Goal: Transaction & Acquisition: Purchase product/service

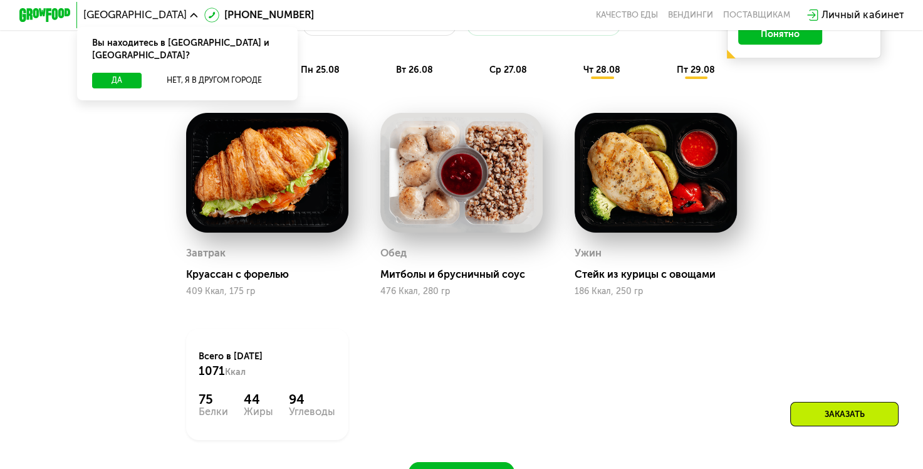
scroll to position [368, 0]
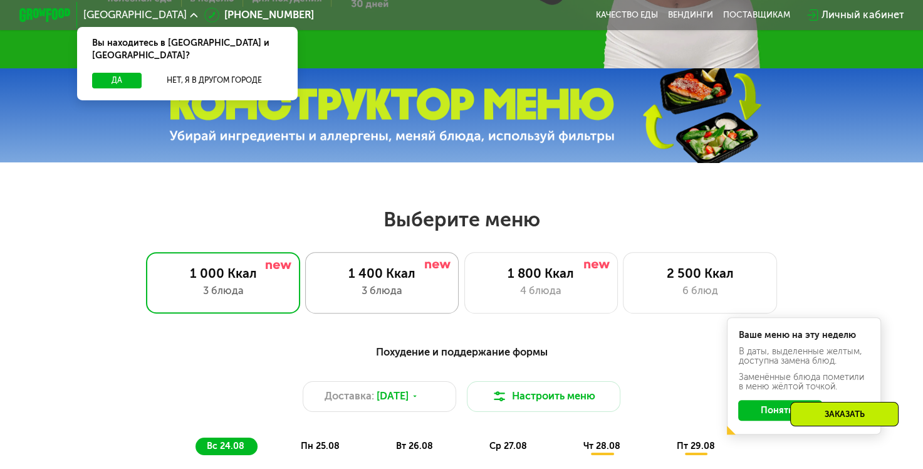
click at [407, 292] on div "3 блюда" at bounding box center [381, 291] width 127 height 16
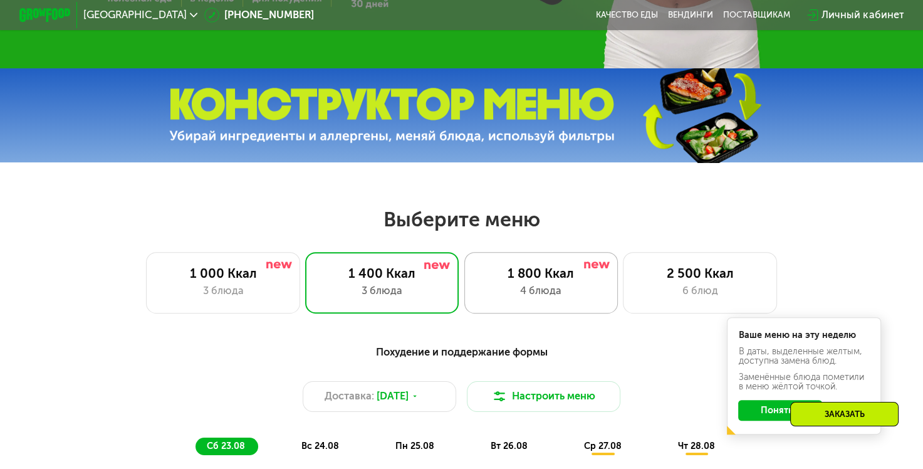
click at [535, 279] on div "1 800 Ккал" at bounding box center [541, 274] width 127 height 16
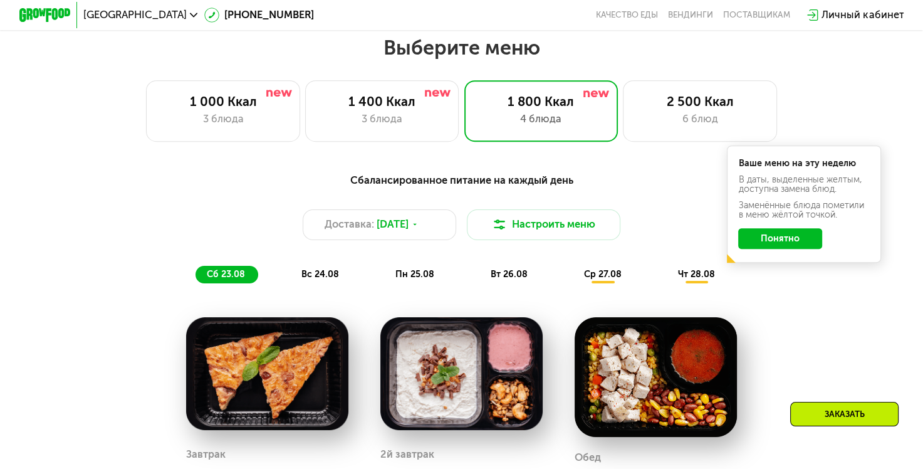
scroll to position [431, 0]
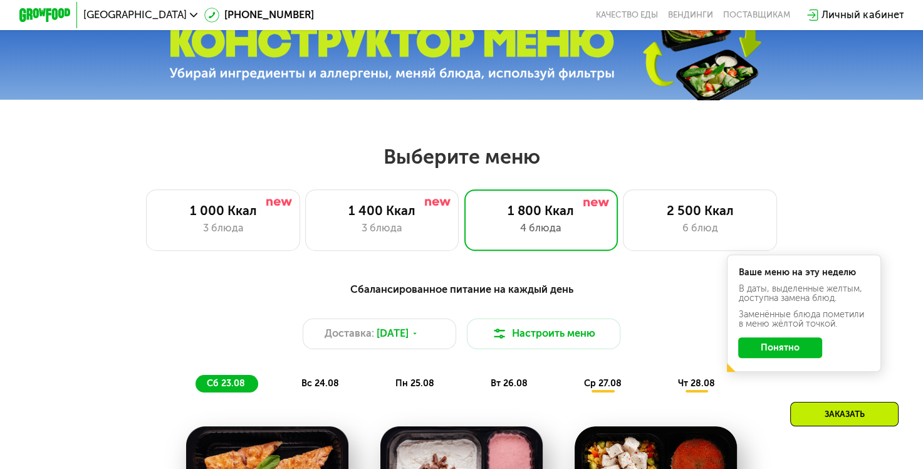
click at [544, 232] on div "4 блюда" at bounding box center [541, 229] width 127 height 16
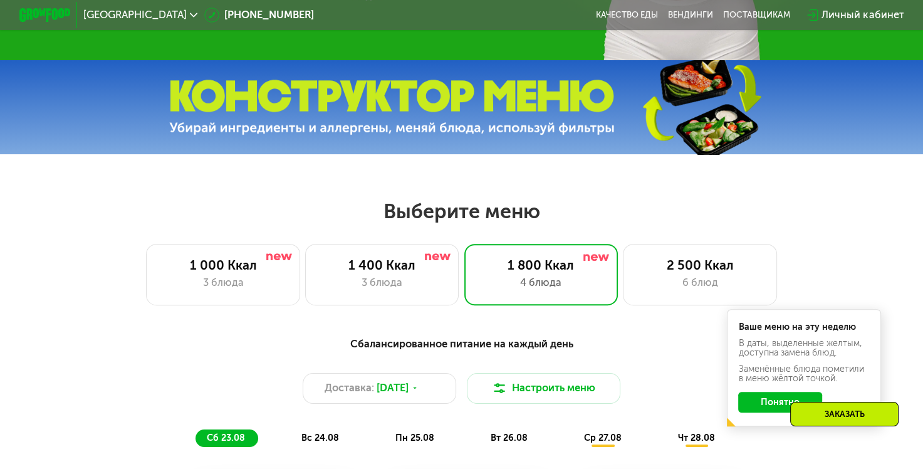
scroll to position [368, 0]
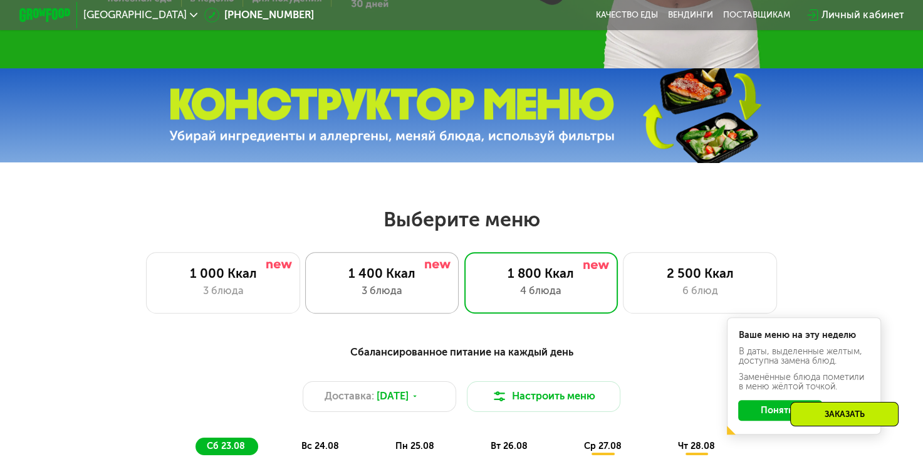
click at [404, 281] on div "1 400 Ккал" at bounding box center [381, 274] width 127 height 16
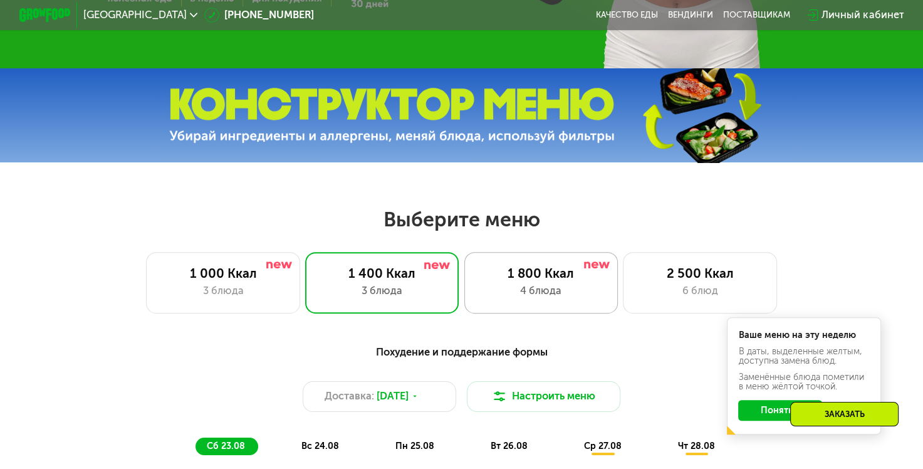
click at [539, 298] on div "4 блюда" at bounding box center [541, 291] width 127 height 16
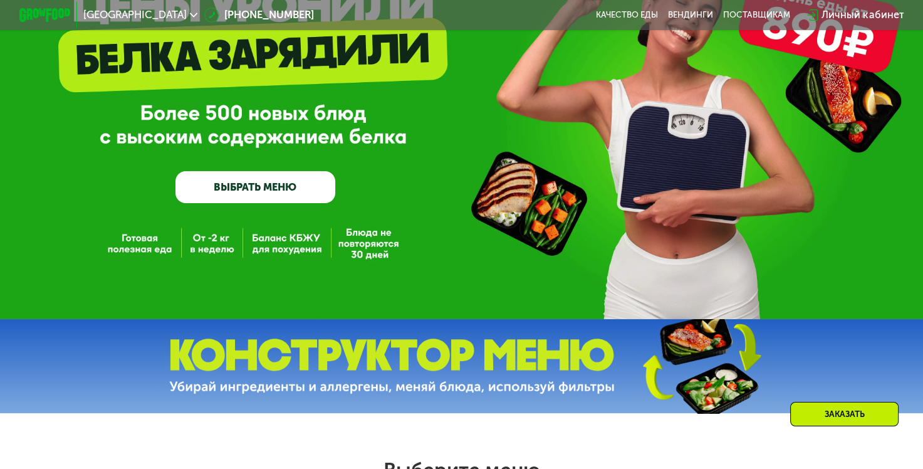
scroll to position [0, 0]
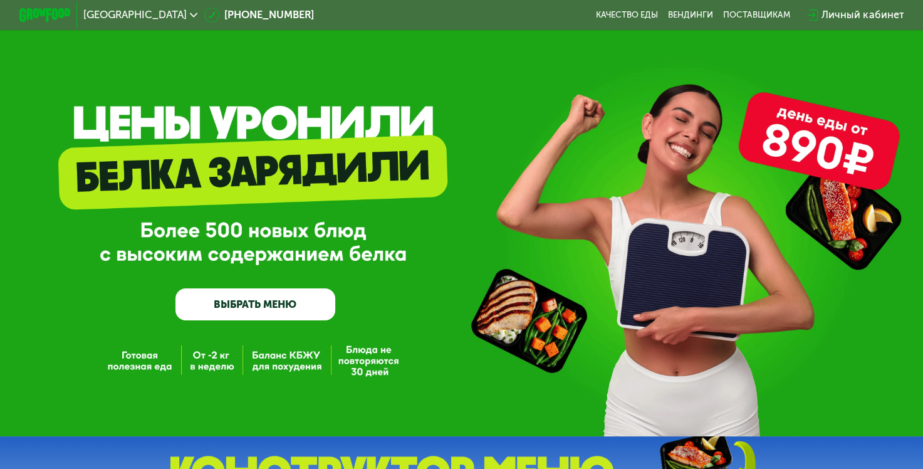
click at [23, 15] on img at bounding box center [44, 14] width 51 height 13
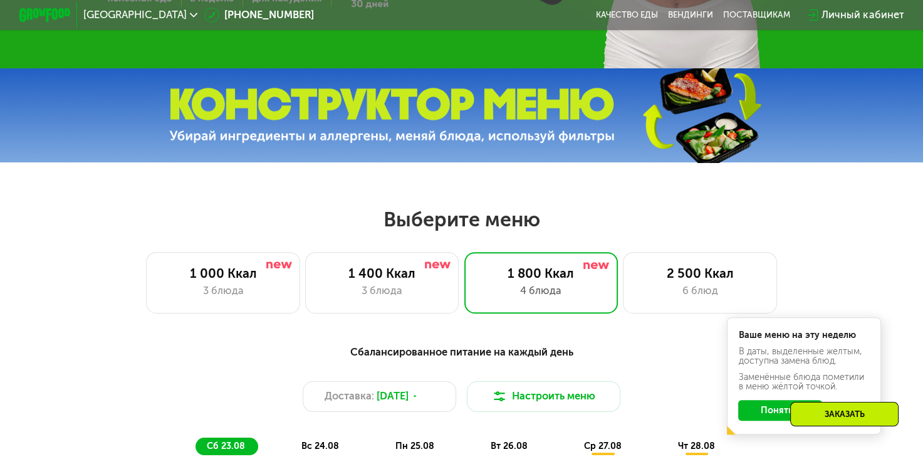
scroll to position [376, 0]
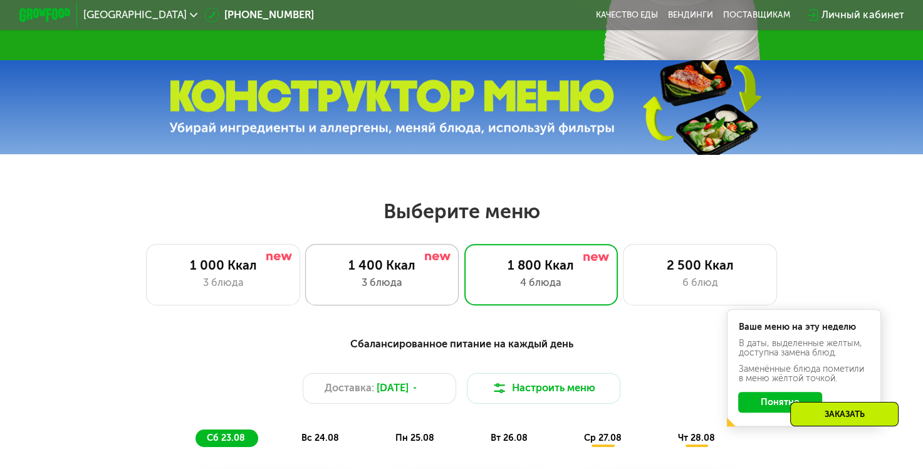
click at [380, 285] on div "3 блюда" at bounding box center [381, 283] width 127 height 16
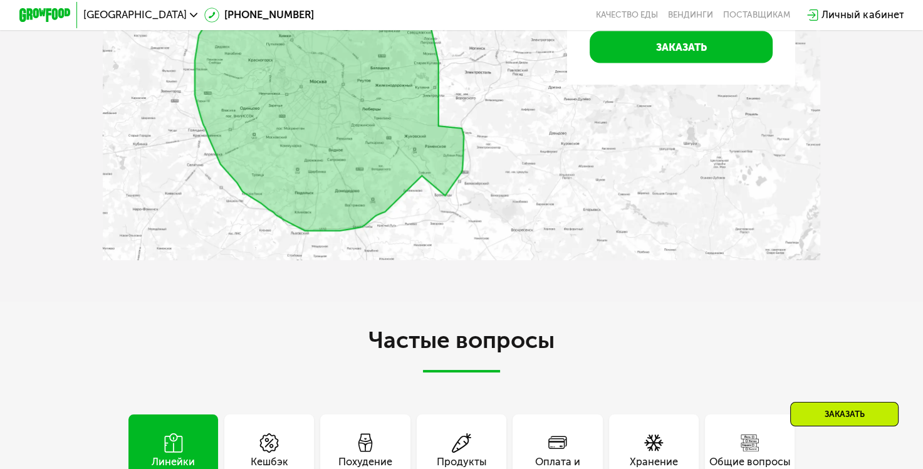
scroll to position [2945, 0]
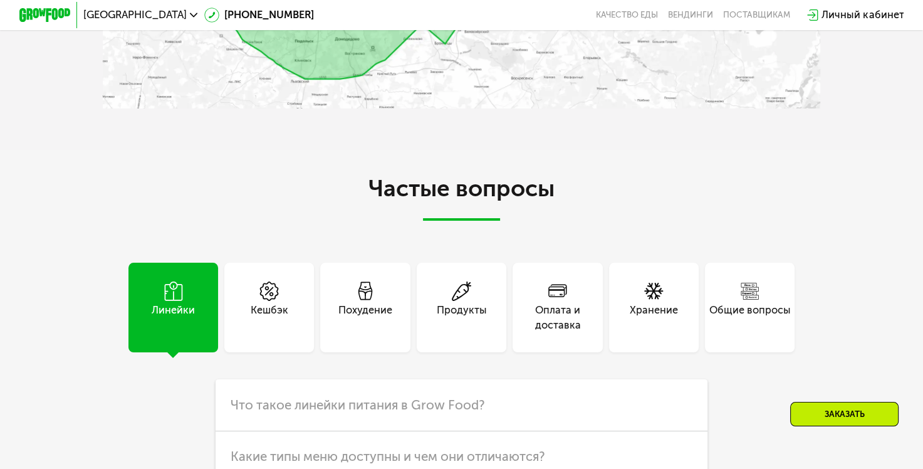
click at [157, 301] on div "Линейки" at bounding box center [173, 318] width 43 height 31
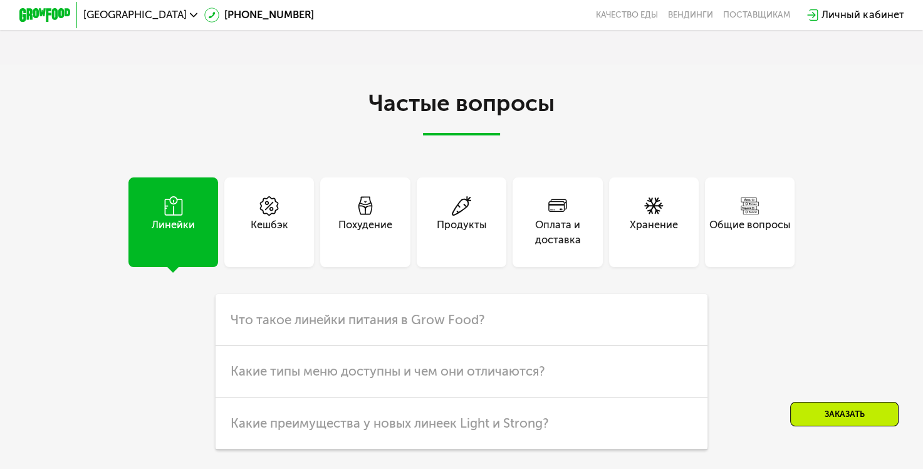
scroll to position [3133, 0]
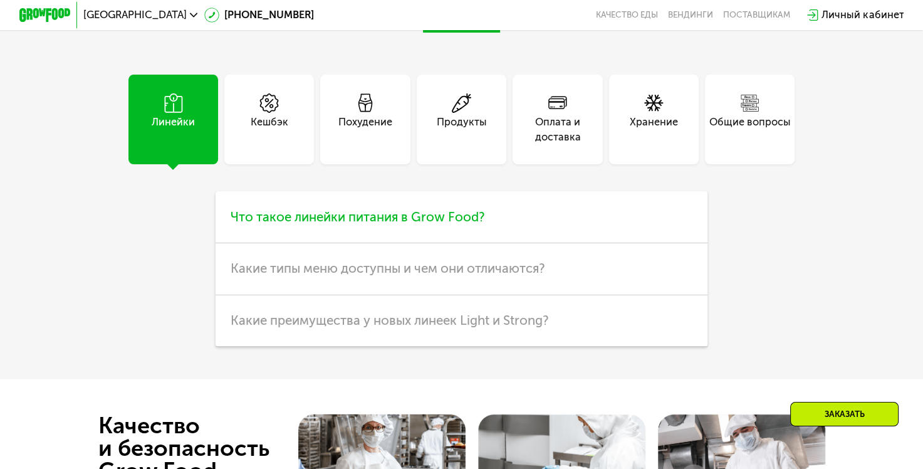
click at [389, 224] on span "Что такое линейки питания в Grow Food?" at bounding box center [358, 216] width 254 height 15
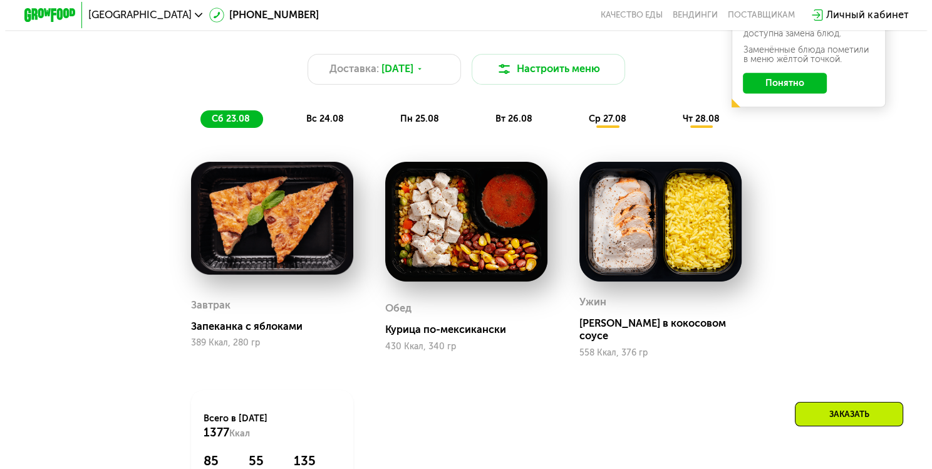
scroll to position [689, 0]
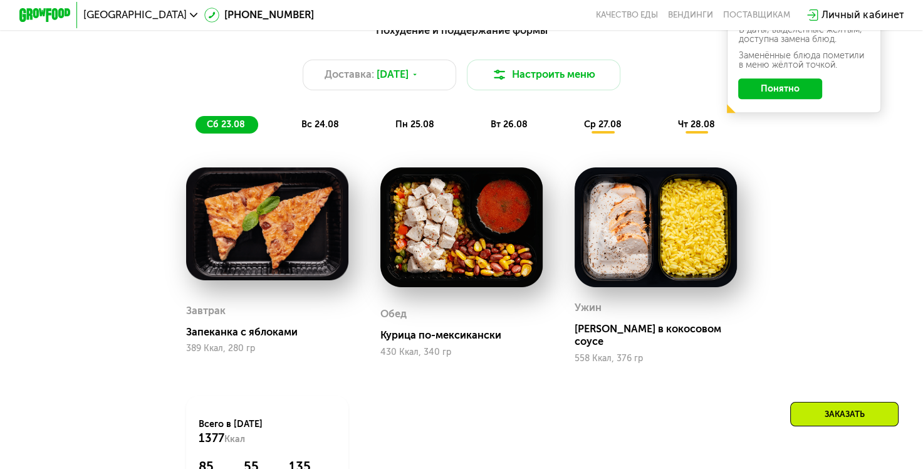
click at [321, 130] on span "вс 24.08" at bounding box center [320, 124] width 38 height 11
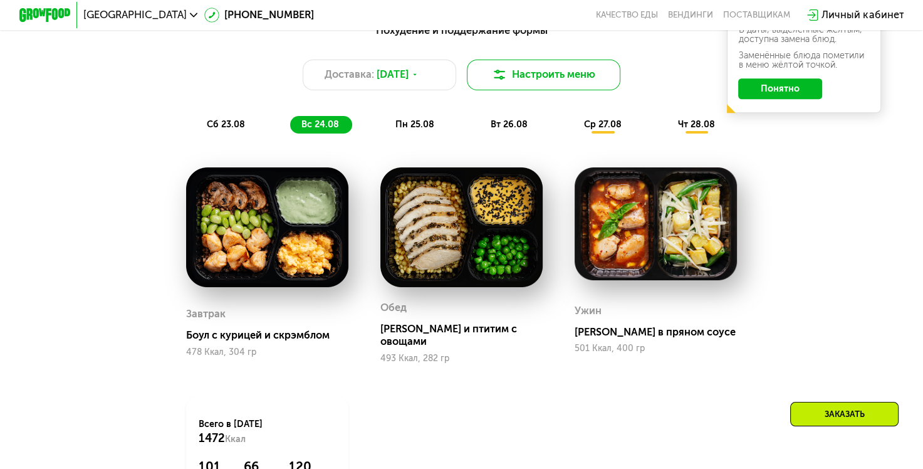
click at [532, 86] on button "Настроить меню" at bounding box center [544, 75] width 154 height 31
